Goal: Task Accomplishment & Management: Manage account settings

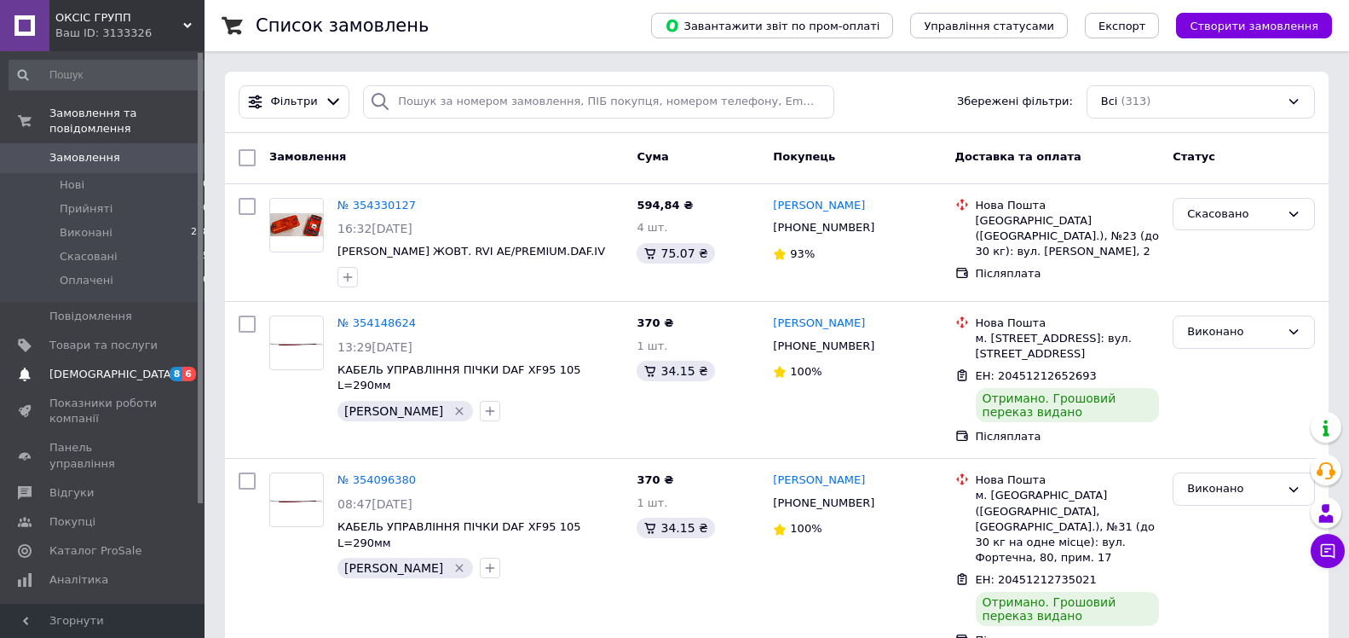
click at [100, 367] on span "[DEMOGRAPHIC_DATA]" at bounding box center [112, 374] width 126 height 15
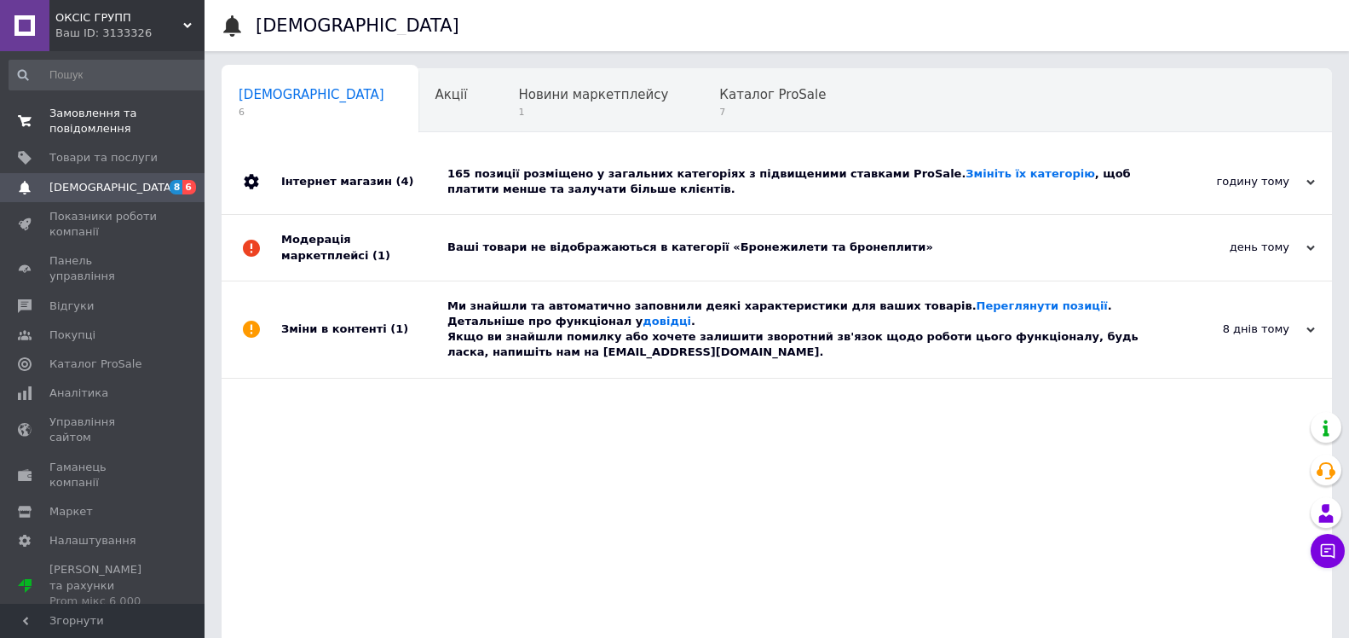
click at [85, 113] on span "Замовлення та повідомлення" at bounding box center [103, 121] width 108 height 31
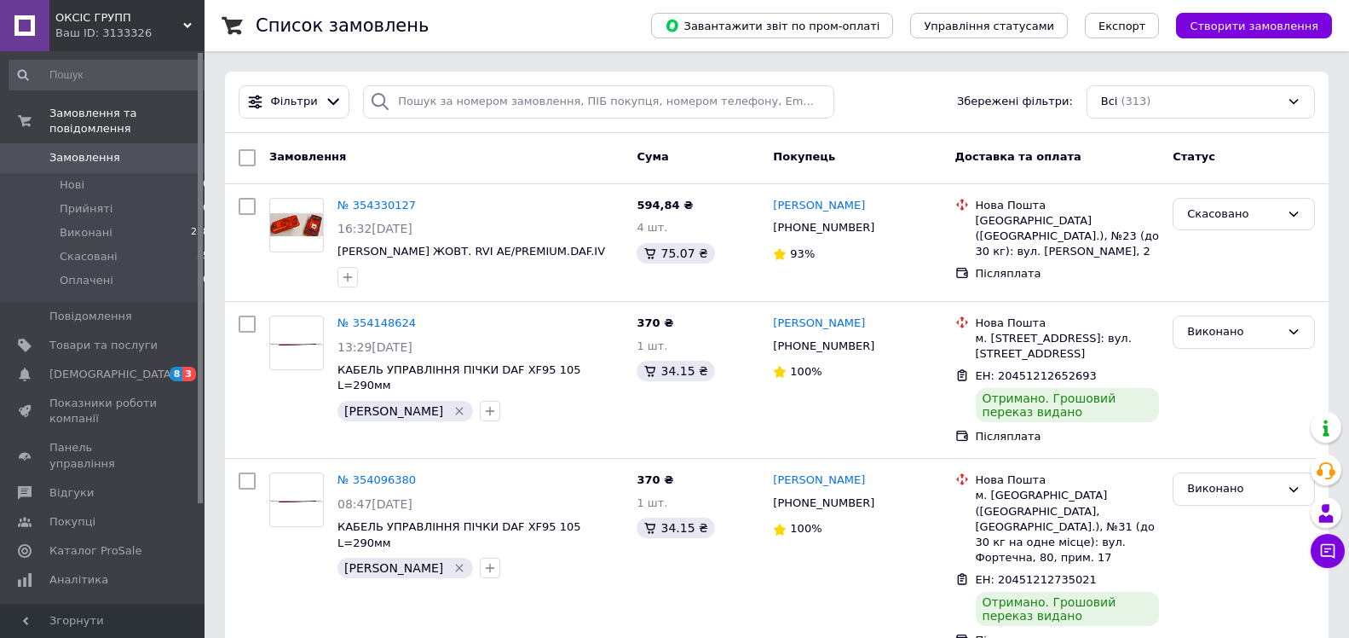
click at [85, 150] on span "Замовлення" at bounding box center [84, 157] width 71 height 15
click at [92, 514] on span "Покупці" at bounding box center [103, 521] width 108 height 15
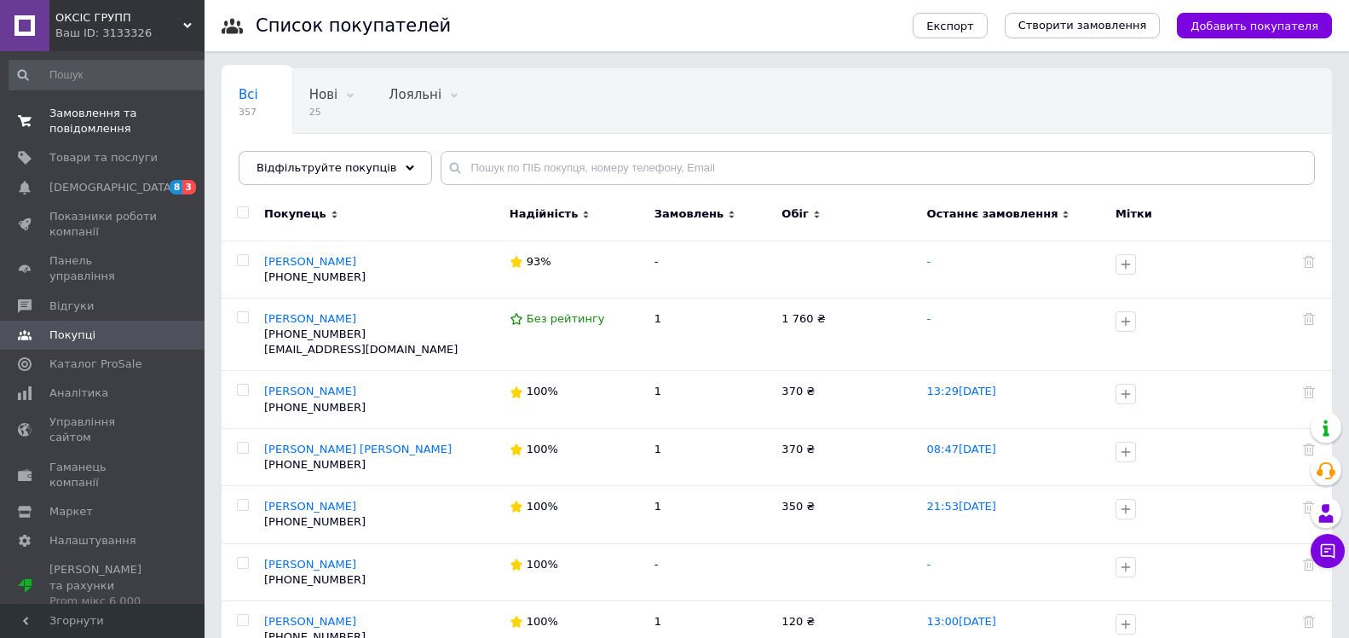
click at [90, 119] on span "Замовлення та повідомлення" at bounding box center [103, 121] width 108 height 31
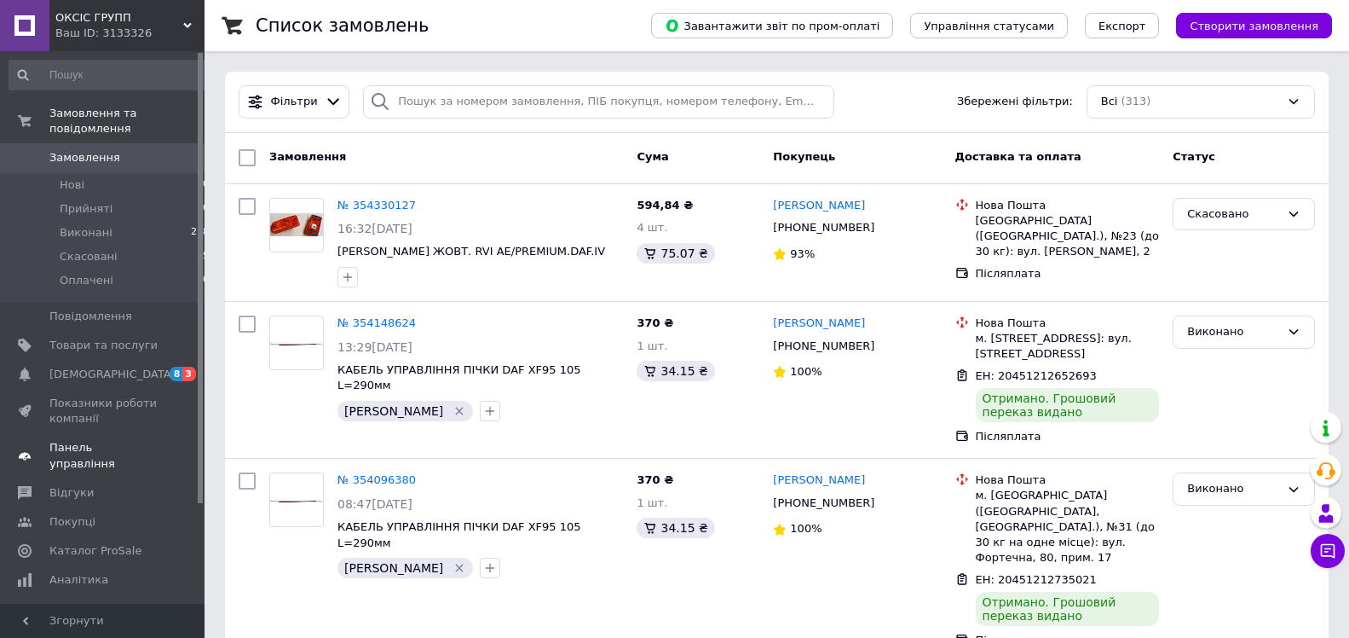
click at [109, 440] on span "Панель управління" at bounding box center [103, 455] width 108 height 31
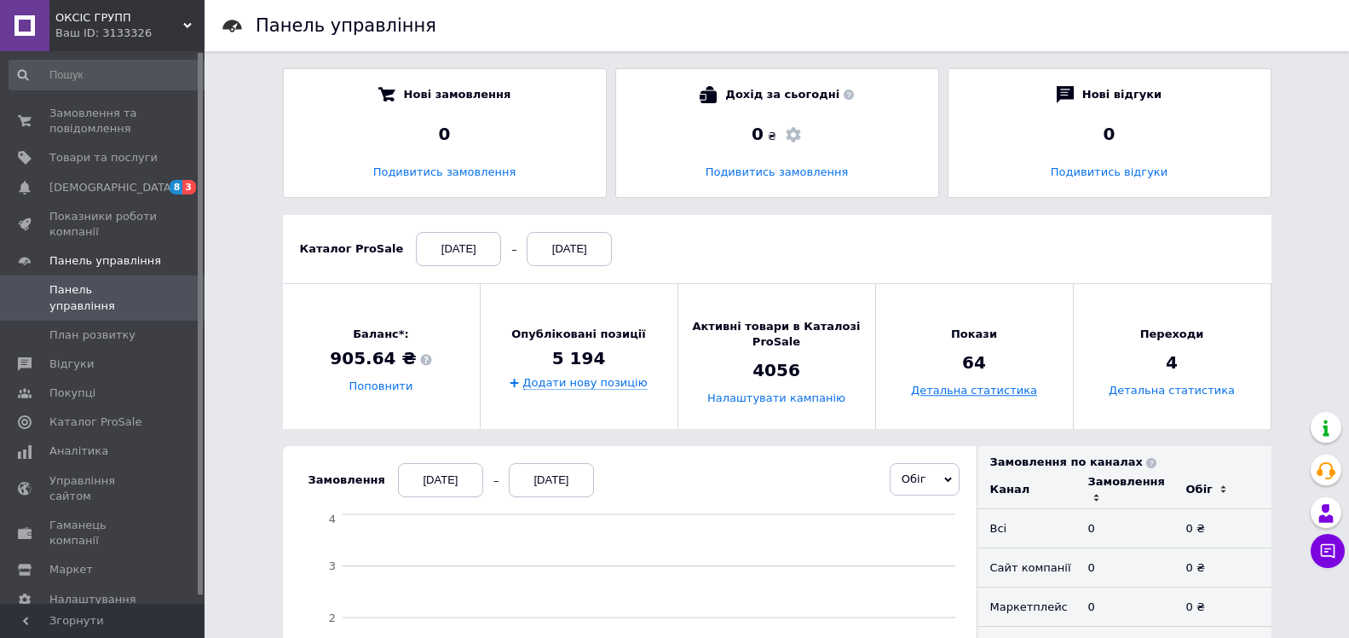
click at [979, 391] on link "Детальна статистика" at bounding box center [974, 390] width 126 height 13
